Goal: Find specific page/section: Find specific page/section

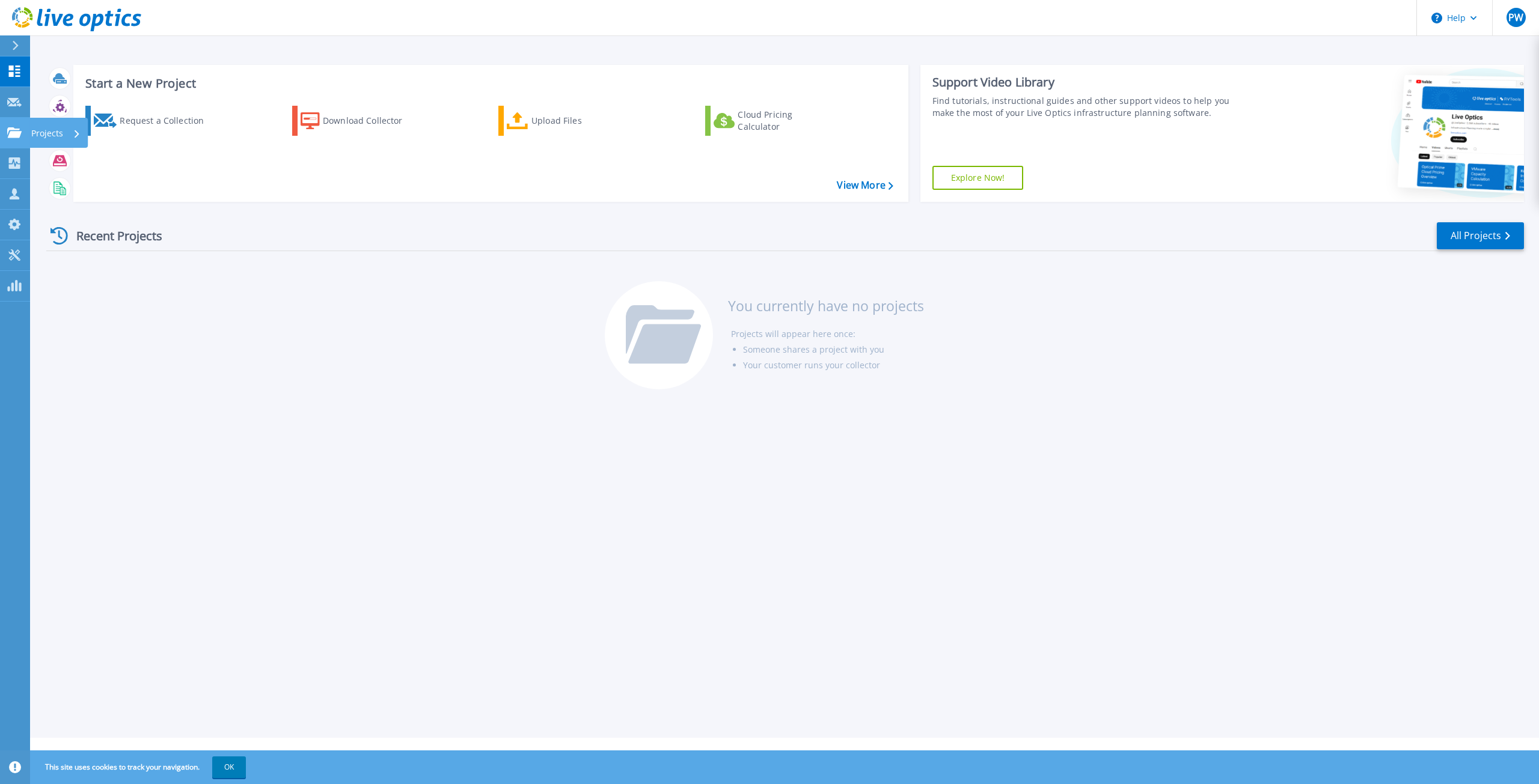
click at [16, 138] on link "Projects Projects" at bounding box center [14, 133] width 30 height 31
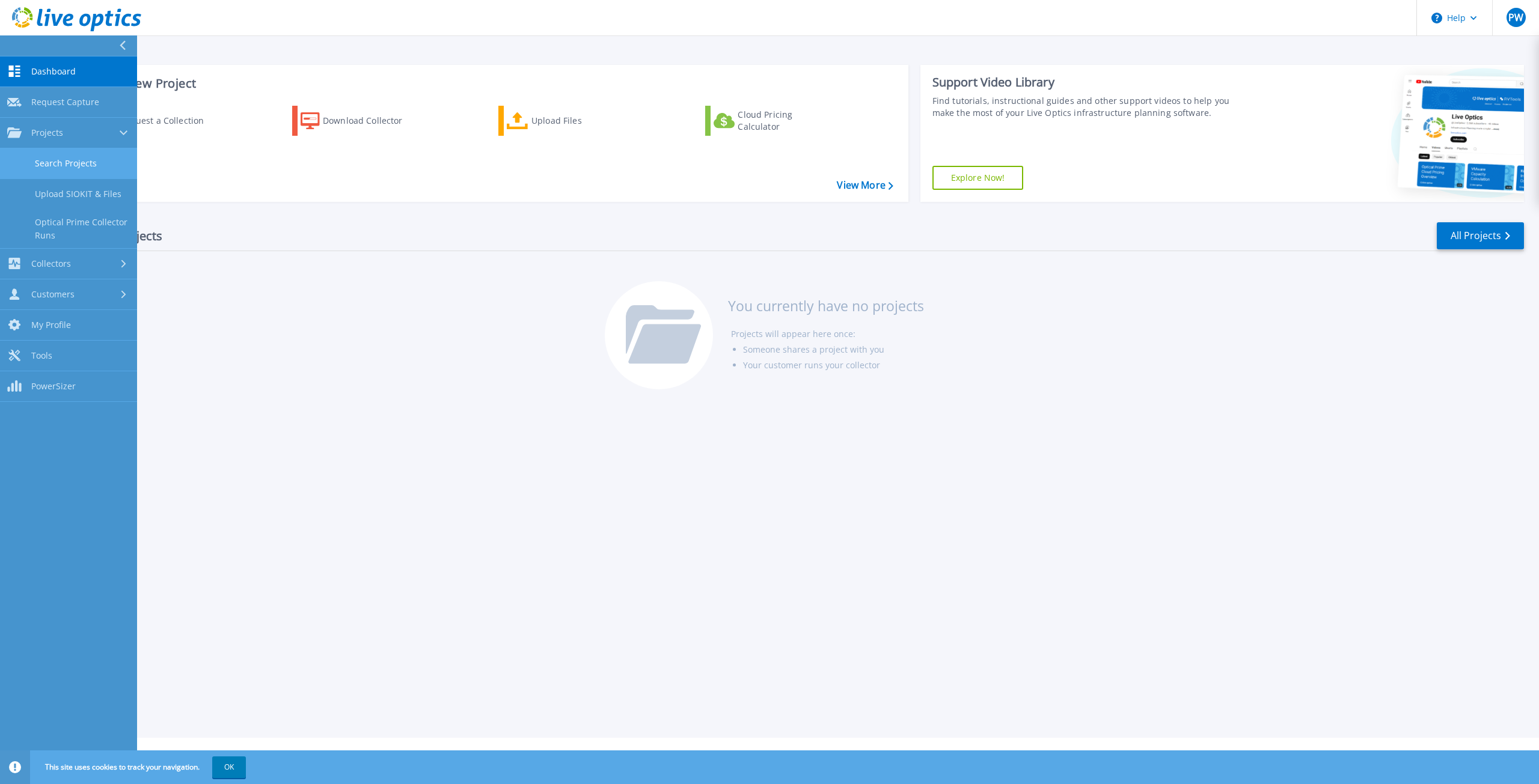
click at [35, 157] on link "Search Projects" at bounding box center [68, 163] width 137 height 31
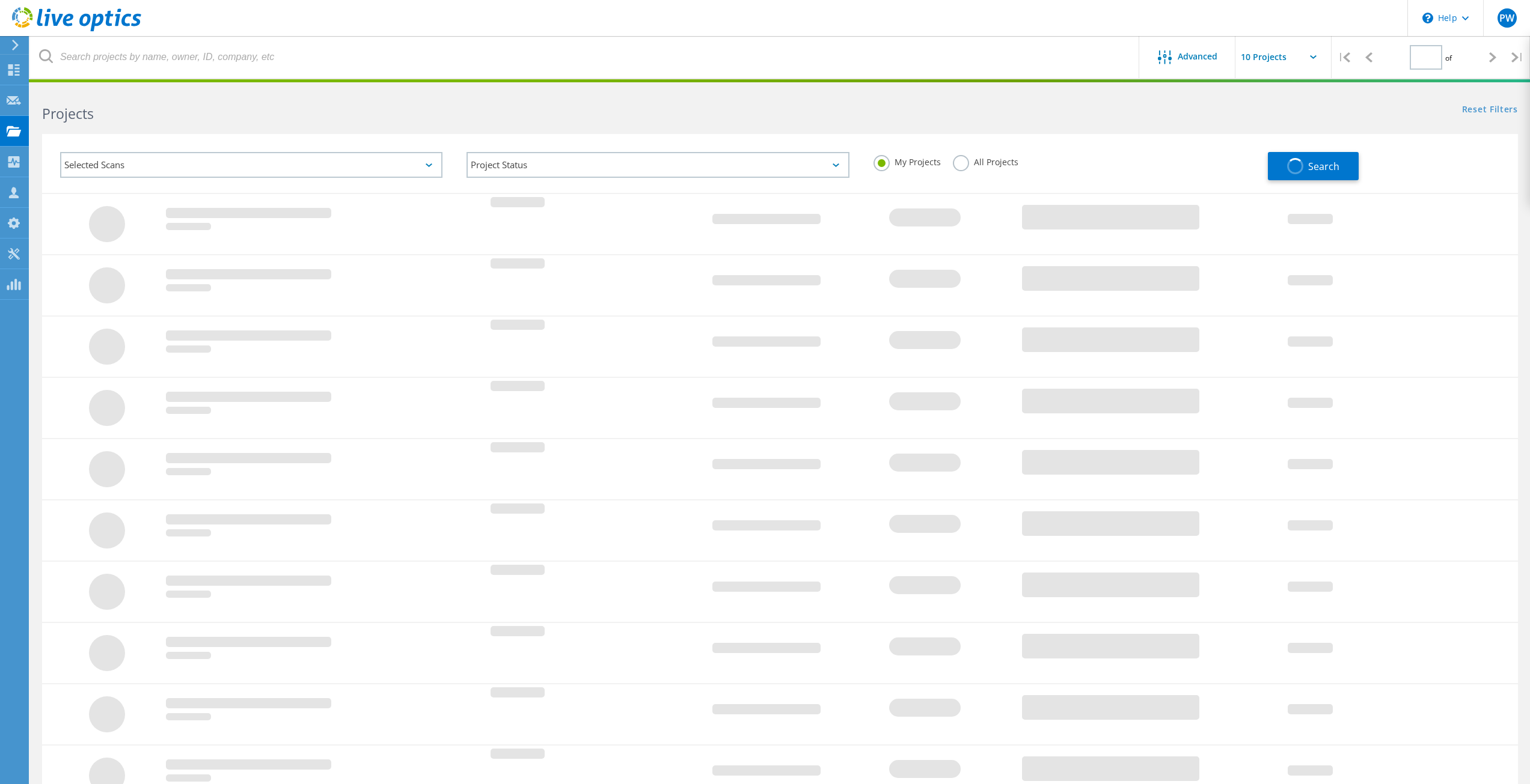
type input "1"
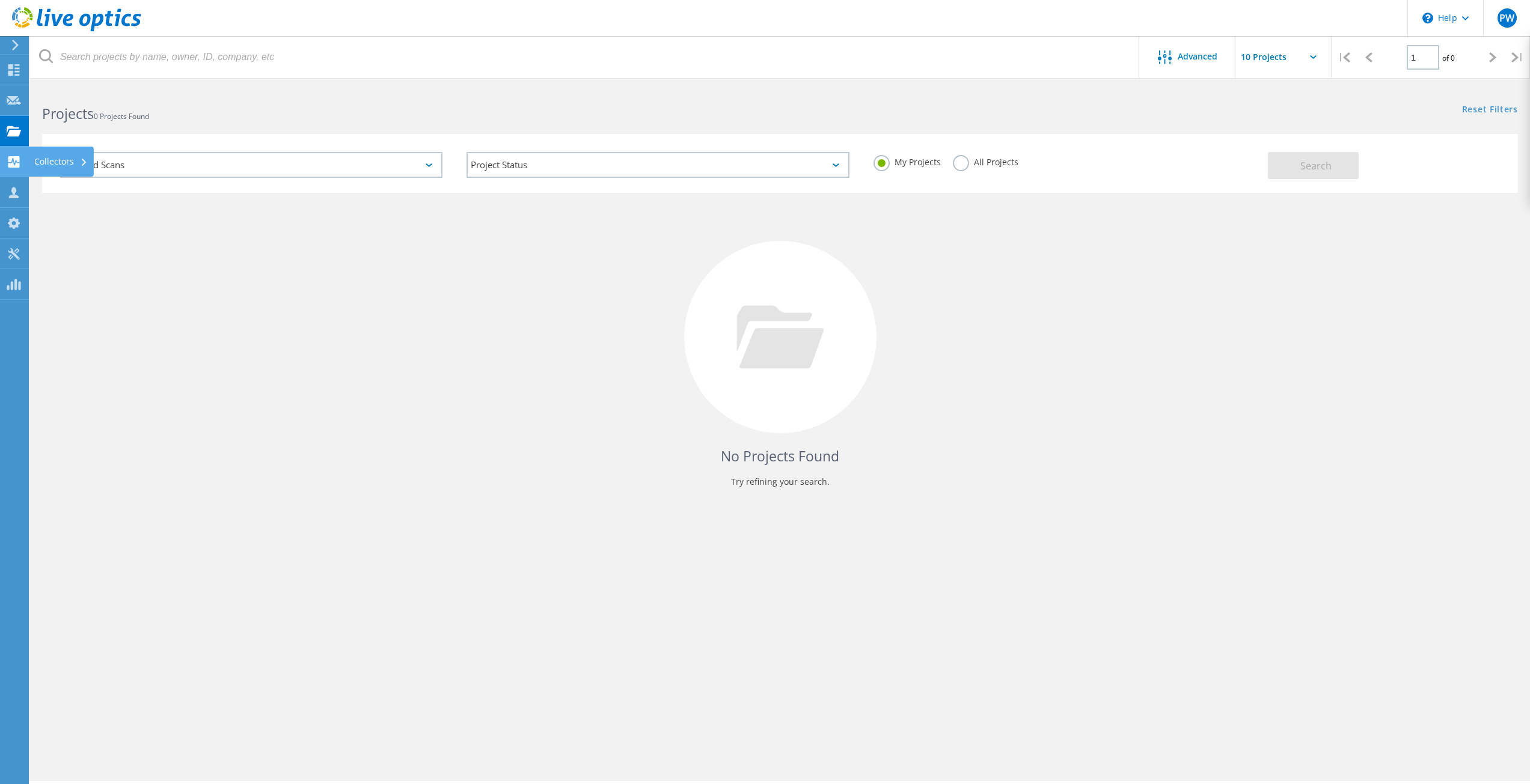
click at [29, 163] on div "Collectors" at bounding box center [60, 161] width 65 height 30
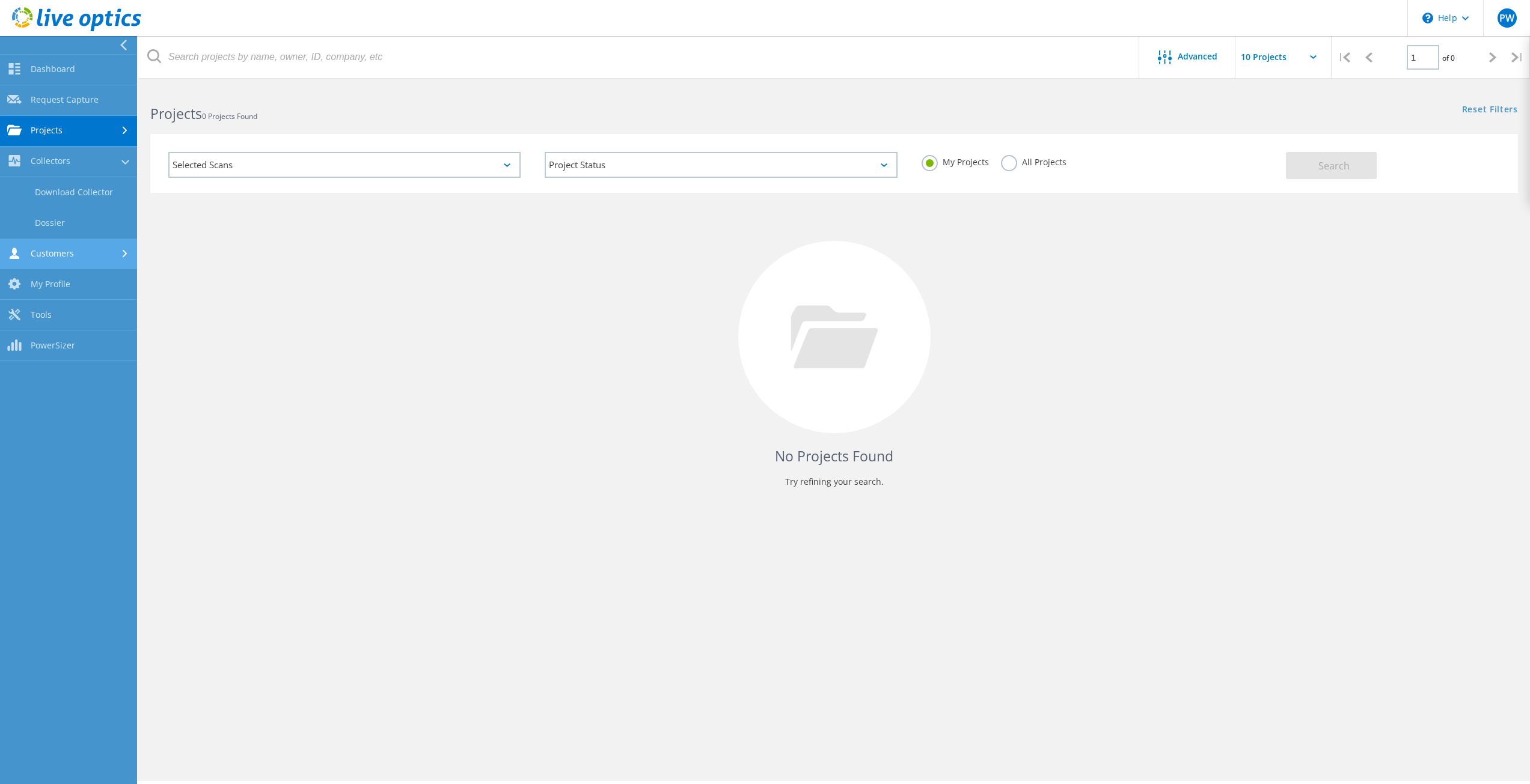
click at [110, 256] on link "Customers" at bounding box center [68, 254] width 137 height 31
click at [64, 256] on link "Search & Manage Users" at bounding box center [68, 258] width 137 height 39
